Goal: Information Seeking & Learning: Learn about a topic

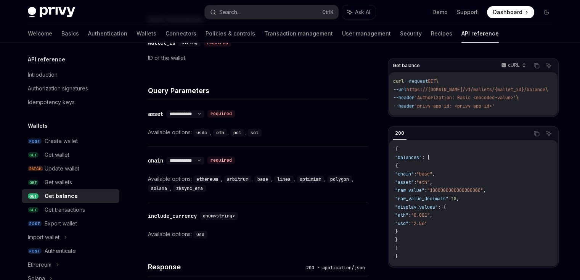
scroll to position [283, 0]
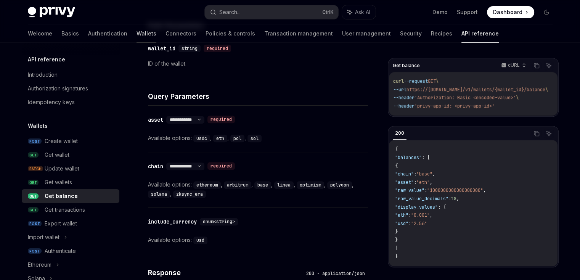
click at [137, 34] on link "Wallets" at bounding box center [147, 33] width 20 height 18
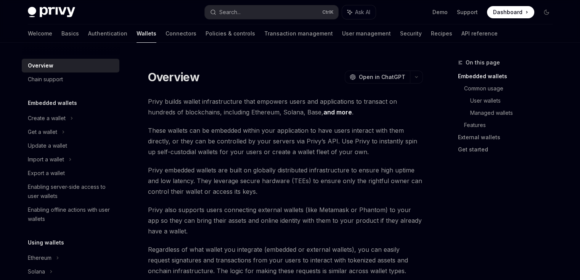
click at [88, 34] on link "Authentication" at bounding box center [107, 33] width 39 height 18
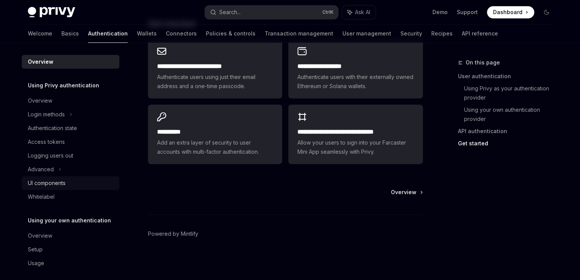
scroll to position [5, 0]
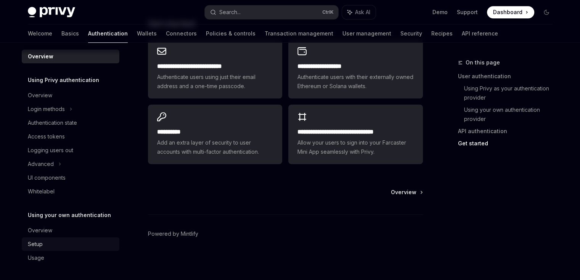
click at [49, 241] on div "Setup" at bounding box center [71, 244] width 87 height 9
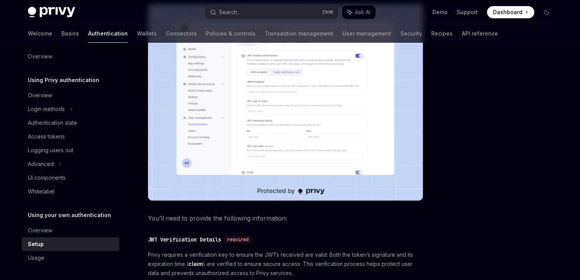
scroll to position [205, 0]
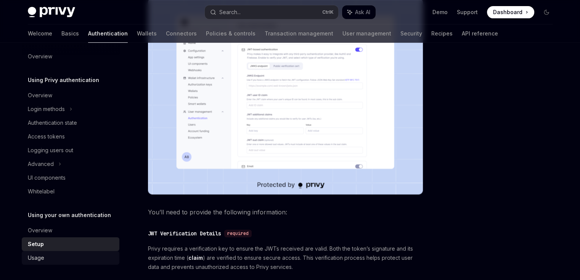
click at [54, 260] on div "Usage" at bounding box center [71, 257] width 87 height 9
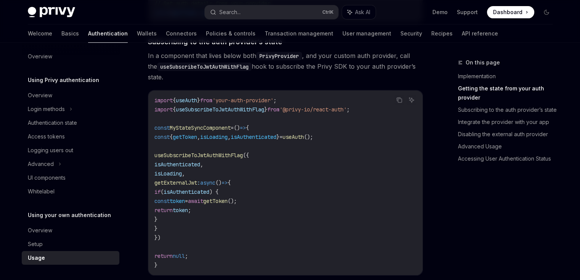
scroll to position [287, 0]
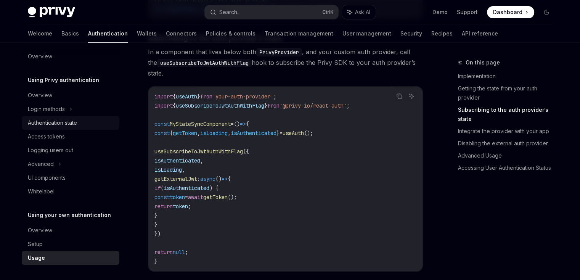
click at [66, 121] on div "Authentication state" at bounding box center [52, 122] width 49 height 9
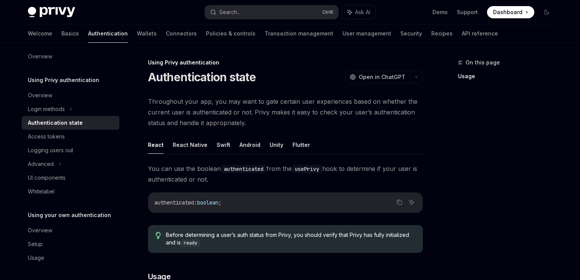
scroll to position [369, 0]
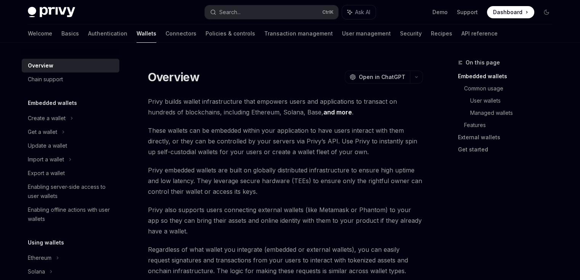
type textarea "*"
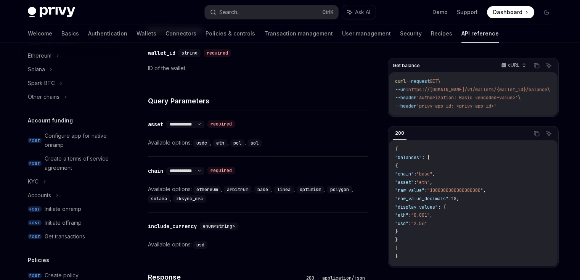
scroll to position [277, 0]
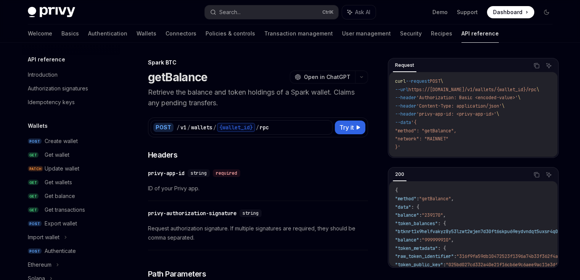
scroll to position [145, 0]
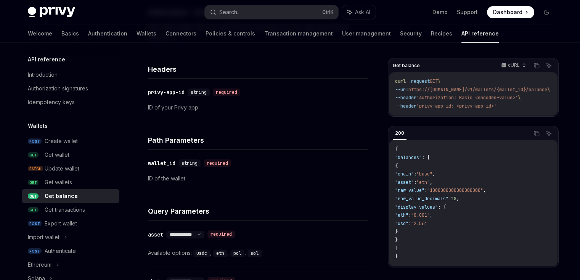
scroll to position [180, 0]
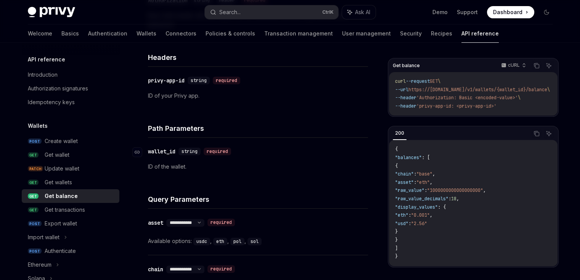
click at [165, 150] on div "wallet_id" at bounding box center [161, 152] width 27 height 8
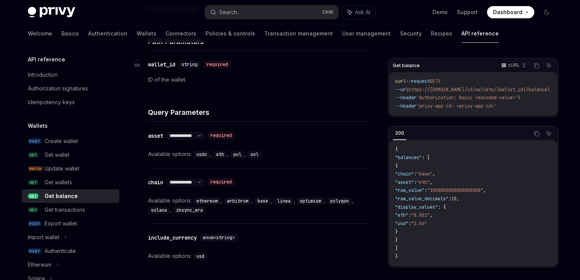
scroll to position [276, 0]
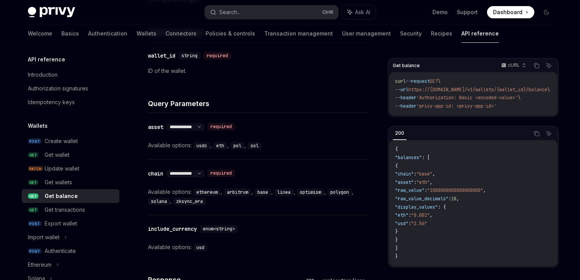
click at [425, 192] on span ""raw_value"" at bounding box center [409, 190] width 29 height 6
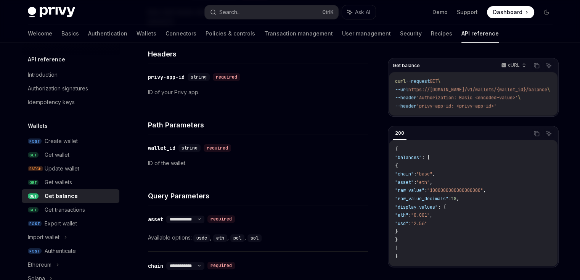
scroll to position [186, 0]
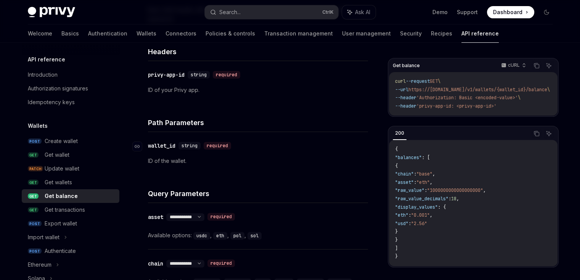
click at [169, 145] on div "wallet_id" at bounding box center [161, 146] width 27 height 8
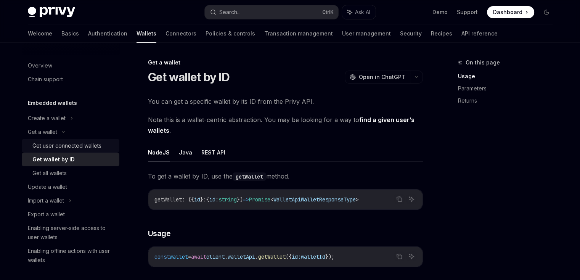
click at [53, 146] on div "Get user connected wallets" at bounding box center [66, 145] width 69 height 9
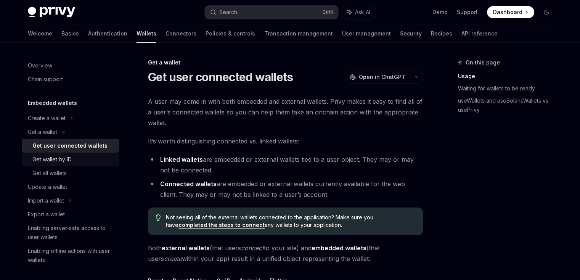
click at [59, 163] on div "Get wallet by ID" at bounding box center [51, 159] width 39 height 9
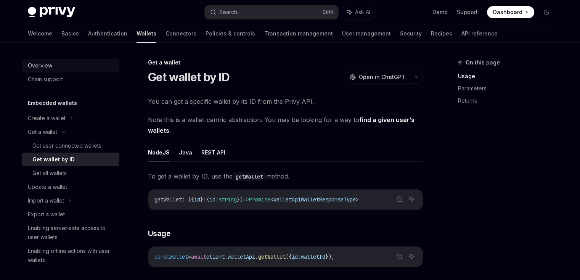
click at [61, 71] on link "Overview" at bounding box center [71, 66] width 98 height 14
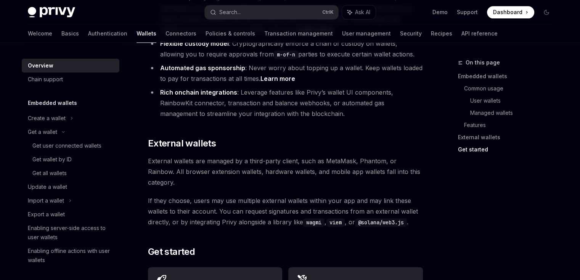
scroll to position [1238, 0]
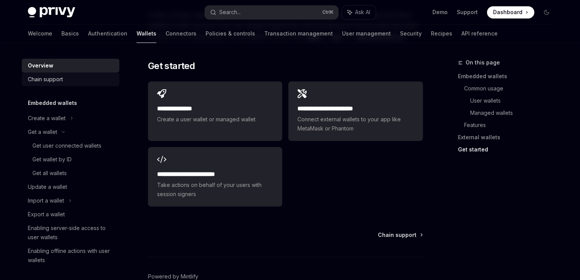
click at [55, 74] on link "Chain support" at bounding box center [71, 79] width 98 height 14
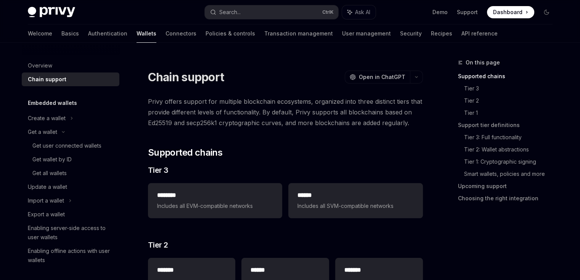
click at [58, 106] on h5 "Embedded wallets" at bounding box center [52, 102] width 49 height 9
click at [52, 119] on div "Create a wallet" at bounding box center [47, 118] width 38 height 9
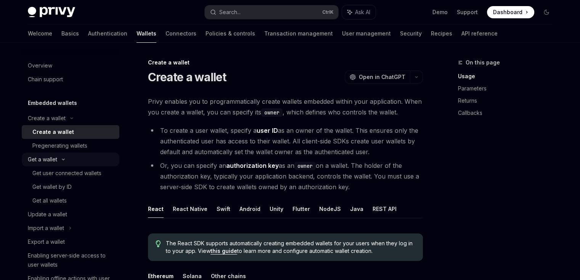
click at [50, 165] on div "Get a wallet" at bounding box center [71, 160] width 98 height 14
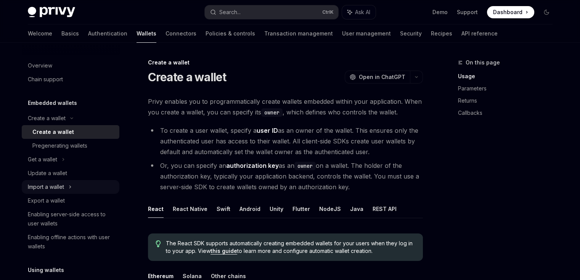
click at [61, 180] on div "Import a wallet" at bounding box center [71, 187] width 98 height 14
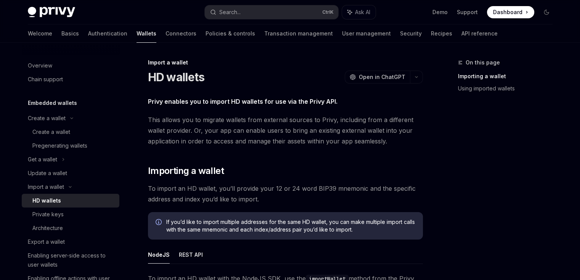
click at [60, 204] on div "HD wallets" at bounding box center [73, 200] width 82 height 9
click at [53, 212] on div "Private keys" at bounding box center [47, 214] width 31 height 9
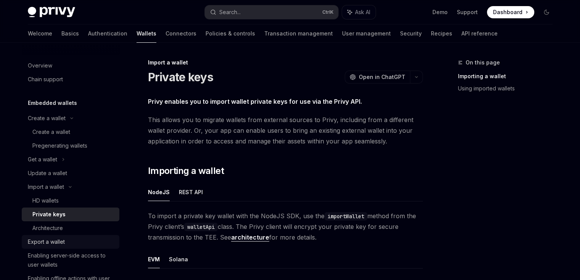
click at [54, 236] on link "Export a wallet" at bounding box center [71, 242] width 98 height 14
type textarea "*"
